Goal: Task Accomplishment & Management: Complete application form

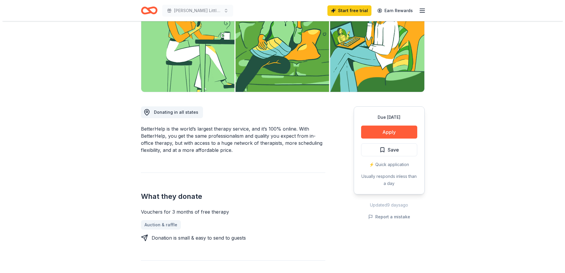
scroll to position [89, 0]
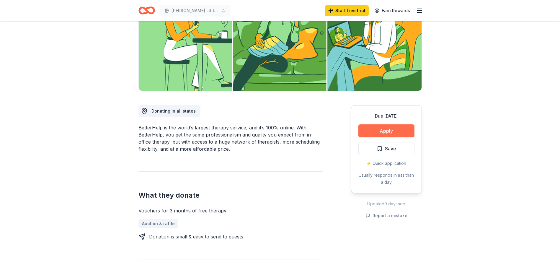
click at [378, 130] on button "Apply" at bounding box center [387, 130] width 56 height 13
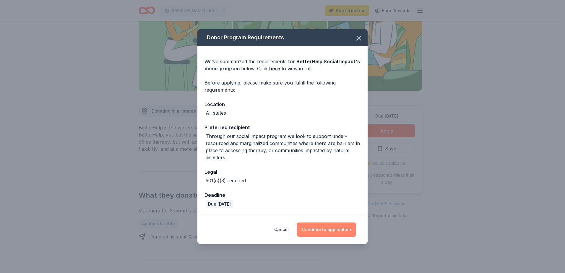
click at [314, 229] on button "Continue to application" at bounding box center [326, 229] width 59 height 14
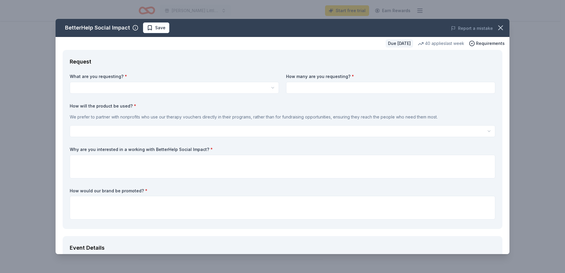
scroll to position [0, 0]
click at [128, 88] on html "Wilcox Little Angels Holiday Baskets Start free trial Earn Rewards Due in 31 da…" at bounding box center [282, 136] width 565 height 273
select select "Vouchers for 3 months of free therapy"
drag, startPoint x: 122, startPoint y: 105, endPoint x: 129, endPoint y: 104, distance: 7.5
click at [319, 86] on input at bounding box center [390, 88] width 209 height 12
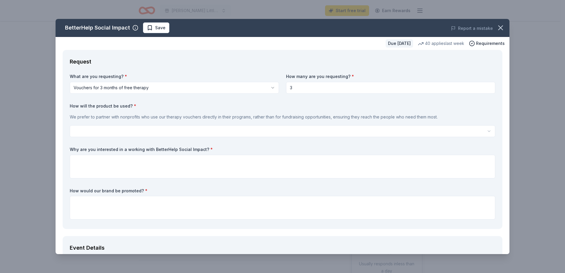
type input "3"
drag, startPoint x: 306, startPoint y: 101, endPoint x: 252, endPoint y: 110, distance: 55.3
click at [298, 104] on div "What are you requesting? * Vouchers for 3 months of free therapy Vouchers for 3…" at bounding box center [282, 148] width 425 height 148
click at [95, 131] on html "Wilcox Little Angels Holiday Baskets Start free trial Earn Rewards Due in 31 da…" at bounding box center [282, 136] width 565 height 273
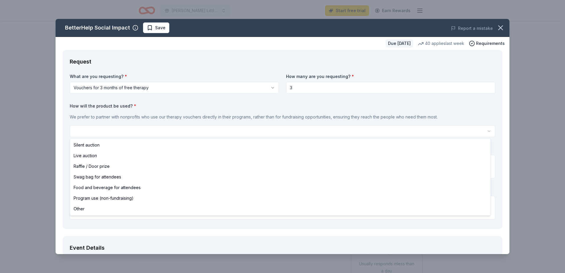
select select "programUse"
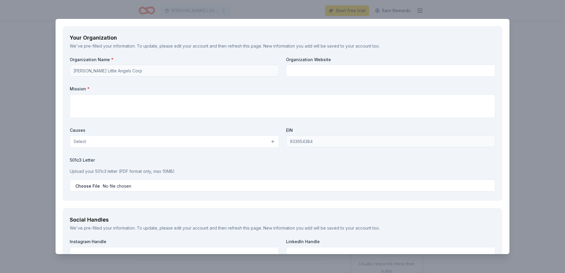
scroll to position [503, 0]
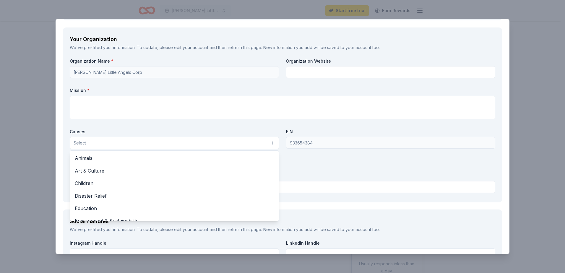
click at [109, 145] on button "Select" at bounding box center [174, 143] width 209 height 12
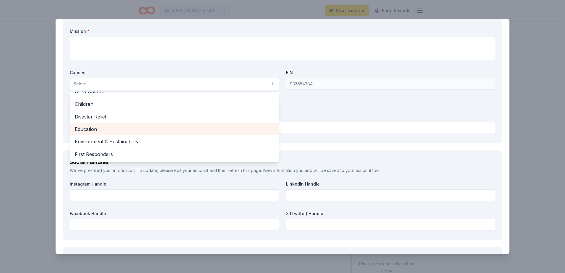
scroll to position [30, 0]
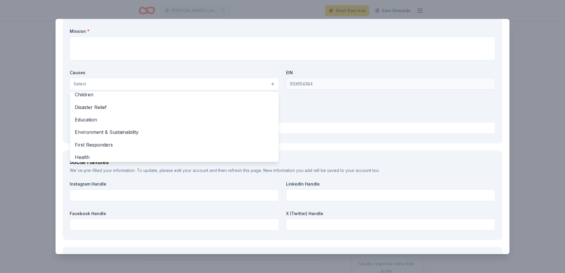
click at [171, 63] on div "Organization Name * Wilcox Little Angels Corp Organization Website Mission * Ca…" at bounding box center [282, 67] width 425 height 137
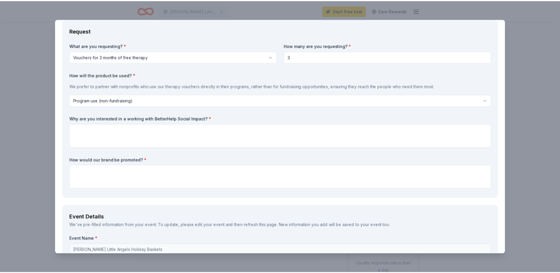
scroll to position [1, 0]
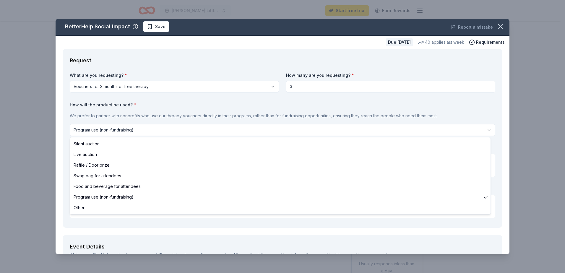
click at [139, 129] on html "Wilcox Little Angels Holiday Baskets Start free trial Earn Rewards Due in 31 da…" at bounding box center [282, 136] width 565 height 273
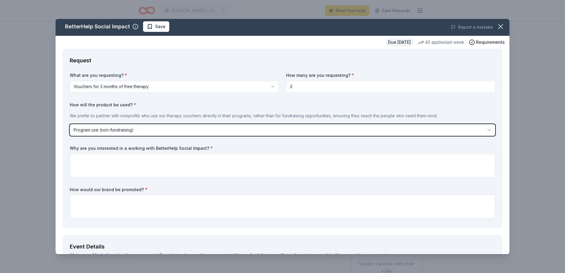
click at [494, 27] on html "Wilcox Little Angels Holiday Baskets Start free trial Earn Rewards Due in 31 da…" at bounding box center [282, 136] width 565 height 273
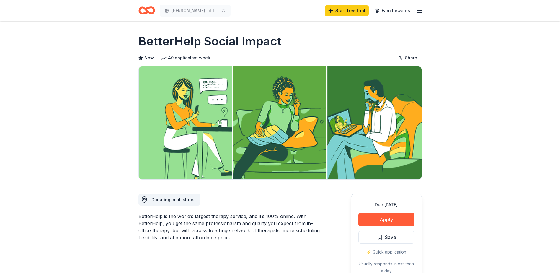
scroll to position [0, 0]
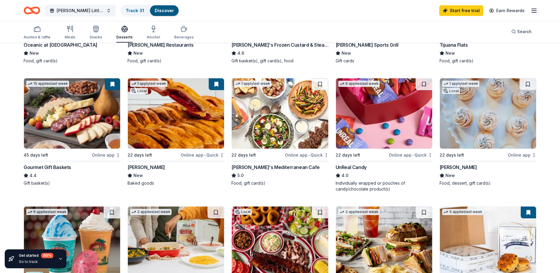
scroll to position [148, 0]
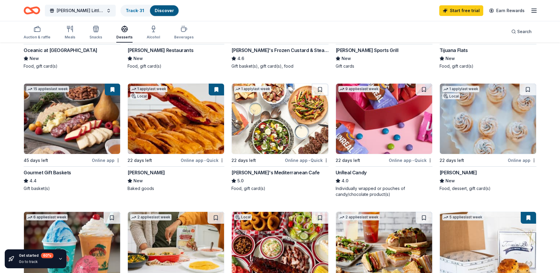
click at [462, 172] on div "Alessi Bakery" at bounding box center [459, 172] width 38 height 7
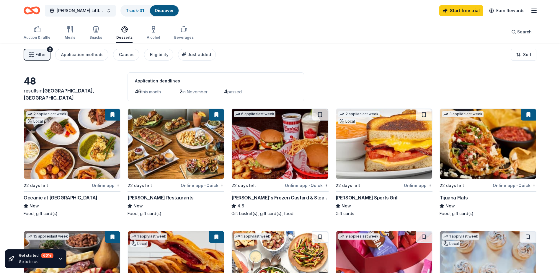
scroll to position [0, 0]
click at [89, 36] on div "Snacks" at bounding box center [95, 37] width 13 height 5
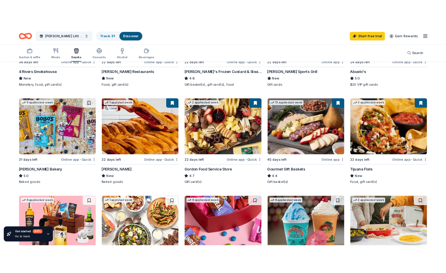
scroll to position [148, 0]
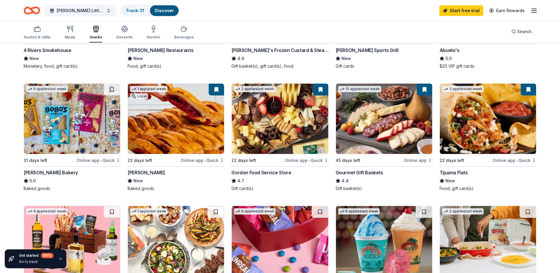
click at [264, 172] on div "Gordon Food Service Store" at bounding box center [262, 172] width 60 height 7
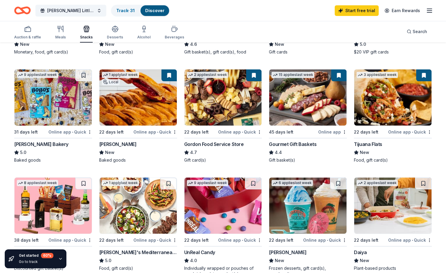
click at [253, 72] on button at bounding box center [253, 75] width 15 height 12
click at [254, 75] on button at bounding box center [253, 75] width 15 height 12
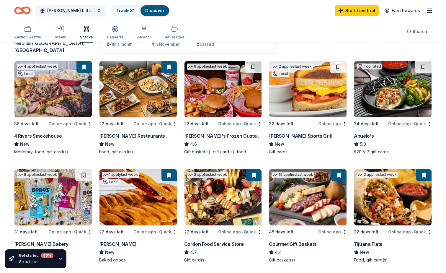
scroll to position [0, 0]
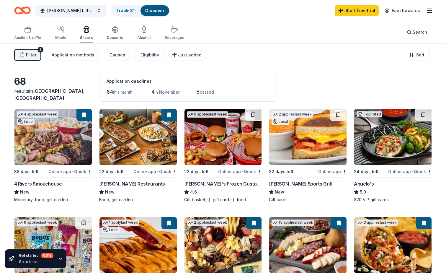
click at [44, 185] on div "4 Rivers Smokehouse" at bounding box center [38, 183] width 48 height 7
click at [60, 34] on div "Meals" at bounding box center [60, 33] width 11 height 14
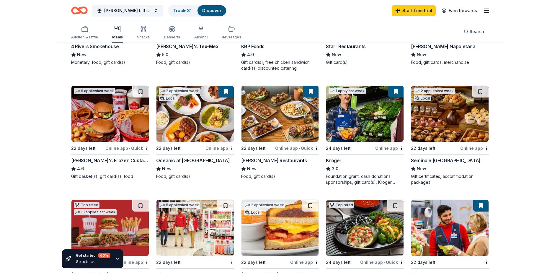
scroll to position [148, 0]
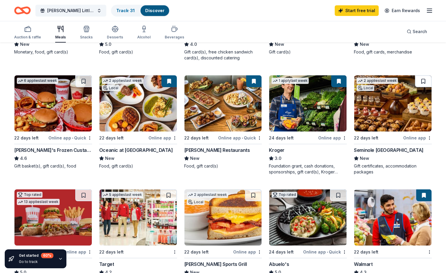
click at [422, 80] on button at bounding box center [423, 81] width 17 height 12
click at [377, 108] on img at bounding box center [392, 103] width 77 height 56
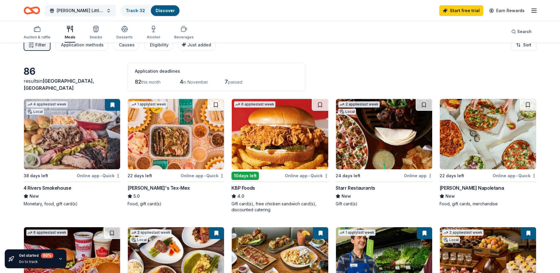
scroll to position [0, 0]
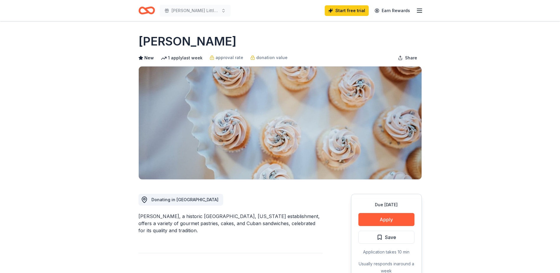
drag, startPoint x: 144, startPoint y: 42, endPoint x: 183, endPoint y: 42, distance: 39.3
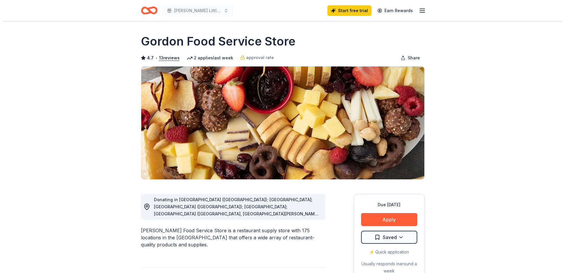
scroll to position [30, 0]
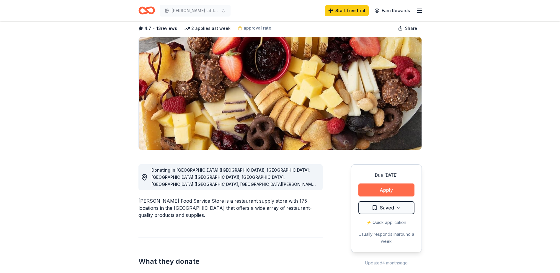
click at [386, 193] on button "Apply" at bounding box center [387, 189] width 56 height 13
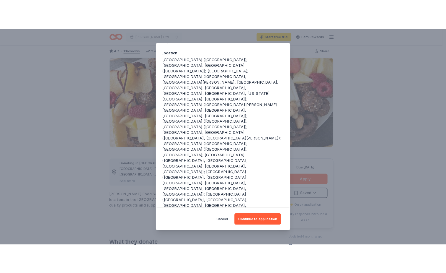
scroll to position [66, 0]
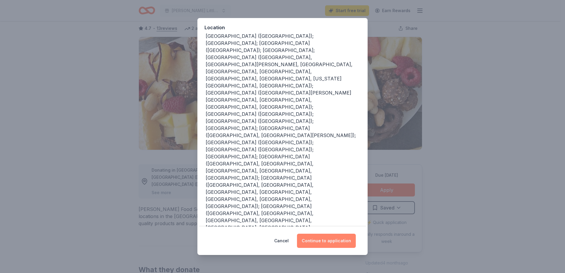
click at [318, 240] on button "Continue to application" at bounding box center [326, 241] width 59 height 14
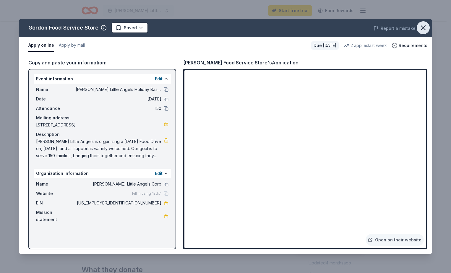
click at [423, 31] on icon "button" at bounding box center [423, 28] width 8 height 8
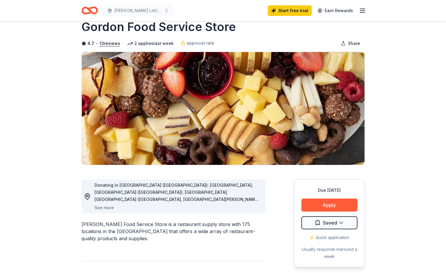
scroll to position [0, 0]
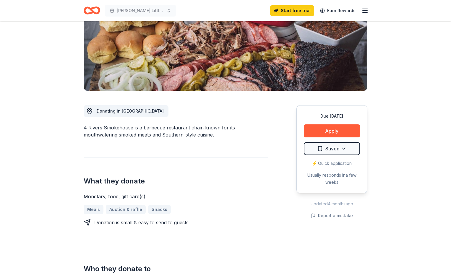
scroll to position [89, 0]
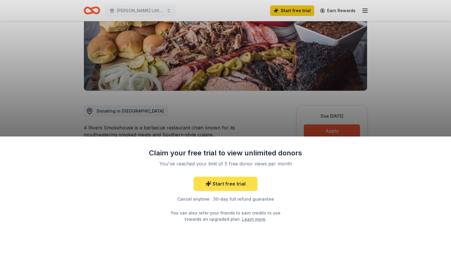
click at [232, 181] on link "Start free trial" at bounding box center [225, 184] width 64 height 14
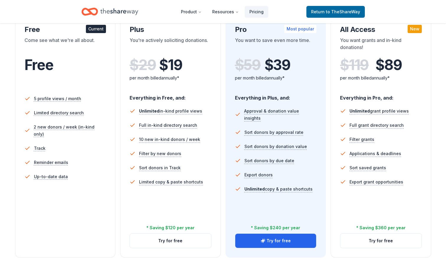
scroll to position [118, 0]
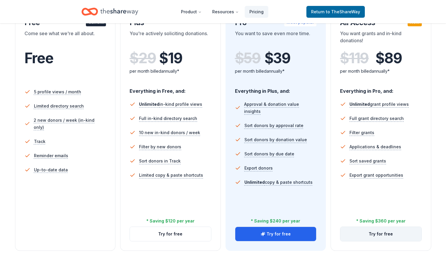
click at [382, 234] on button "Try for free" at bounding box center [381, 234] width 81 height 14
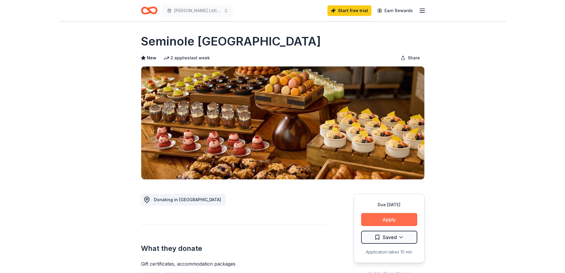
scroll to position [89, 0]
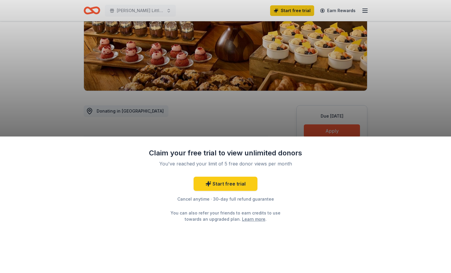
click at [255, 121] on div "Claim your free trial to view unlimited donors You've reached your limit of 5 f…" at bounding box center [225, 136] width 451 height 273
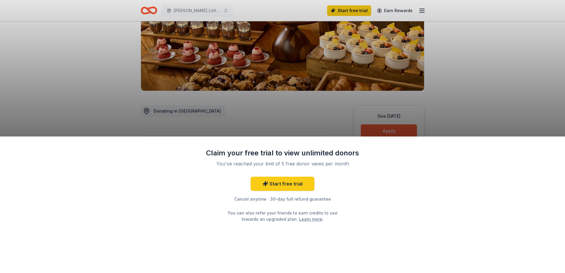
click at [287, 92] on div "Claim your free trial to view unlimited donors You've reached your limit of 5 f…" at bounding box center [282, 136] width 565 height 273
click at [282, 106] on div "Claim your free trial to view unlimited donors You've reached your limit of 5 f…" at bounding box center [282, 136] width 565 height 273
